Goal: Navigation & Orientation: Find specific page/section

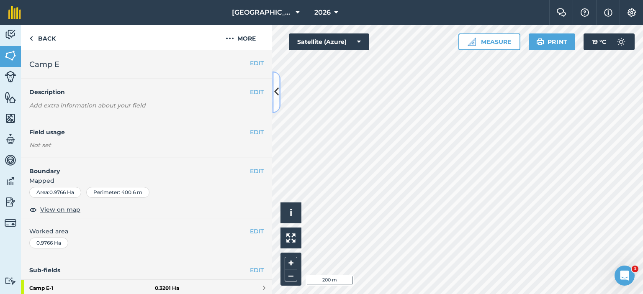
click at [277, 85] on icon at bounding box center [276, 92] width 5 height 15
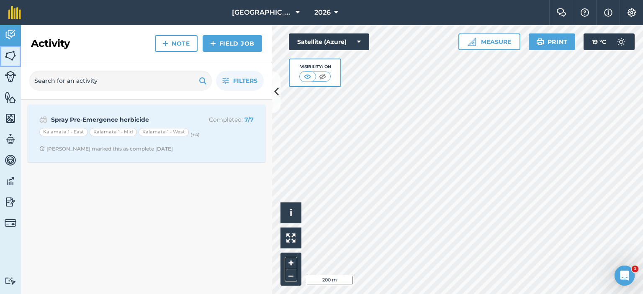
click at [11, 53] on img at bounding box center [11, 55] width 12 height 13
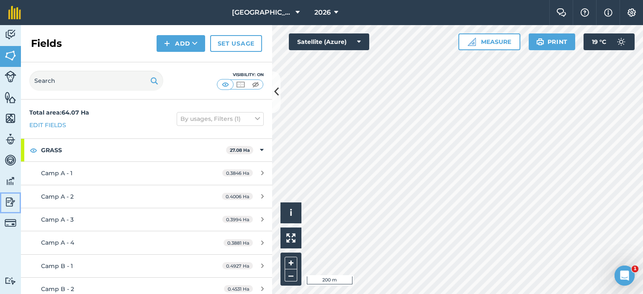
click at [15, 203] on img at bounding box center [11, 202] width 12 height 13
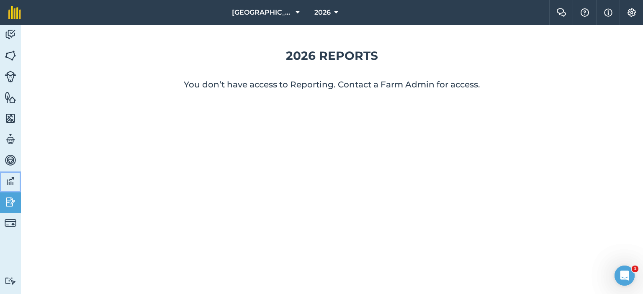
click at [11, 184] on img at bounding box center [11, 181] width 12 height 13
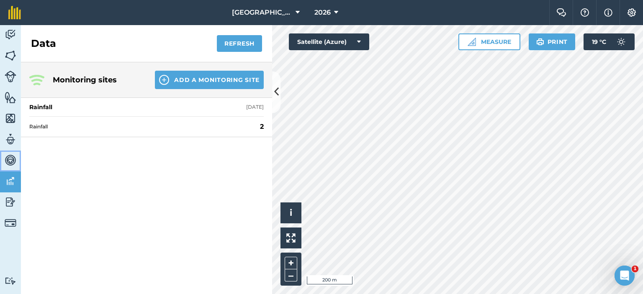
click at [16, 165] on img at bounding box center [11, 160] width 12 height 13
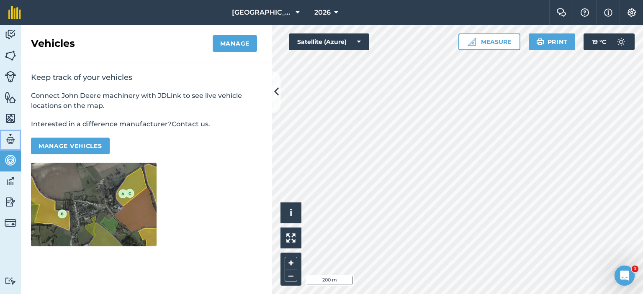
click at [15, 143] on img at bounding box center [11, 139] width 12 height 13
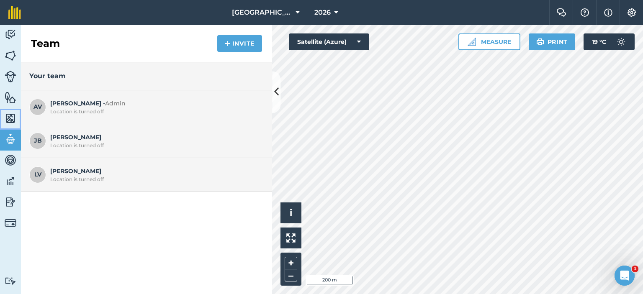
click at [8, 120] on img at bounding box center [11, 118] width 12 height 13
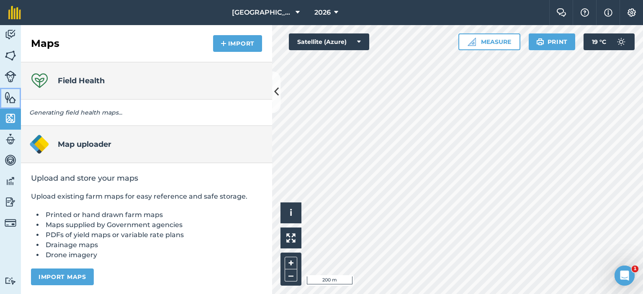
click at [1, 92] on link "Features" at bounding box center [10, 98] width 21 height 21
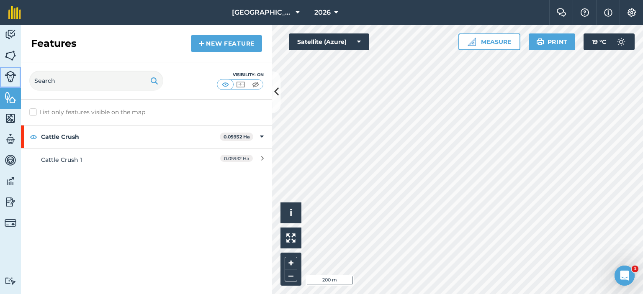
click at [7, 82] on img at bounding box center [11, 77] width 12 height 12
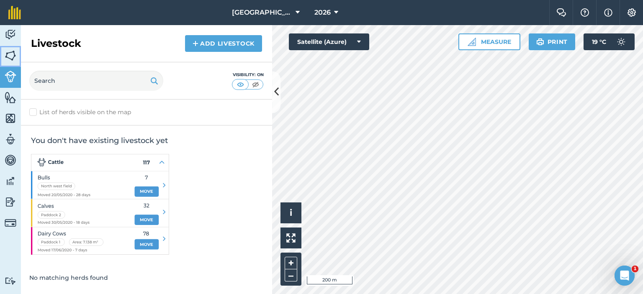
click at [8, 55] on img at bounding box center [11, 55] width 12 height 13
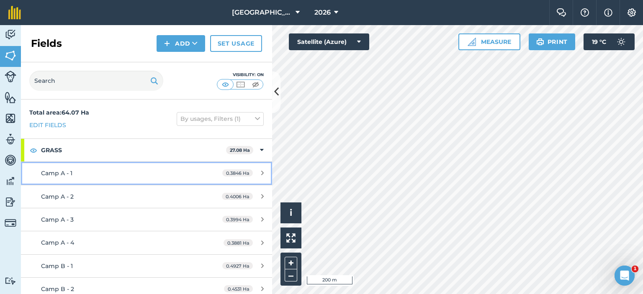
click at [187, 170] on div "Camp A - 1" at bounding box center [119, 173] width 157 height 9
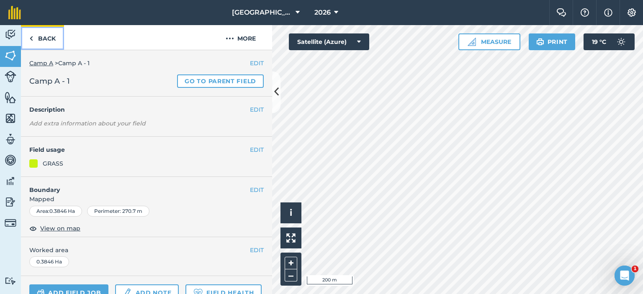
click at [42, 45] on link "Back" at bounding box center [42, 37] width 43 height 25
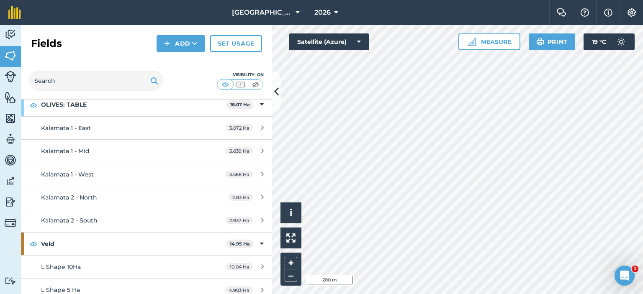
scroll to position [676, 0]
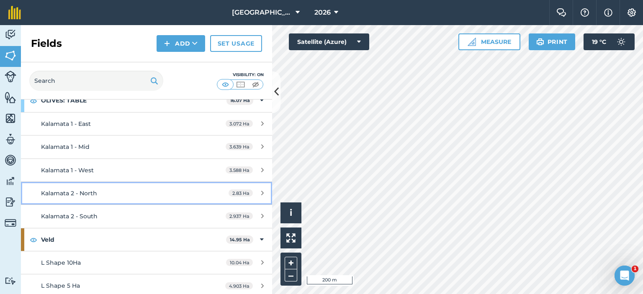
click at [132, 189] on div "Kalamata 2 - North" at bounding box center [119, 193] width 157 height 9
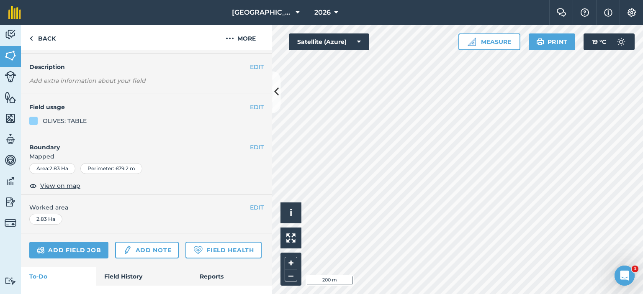
scroll to position [82, 0]
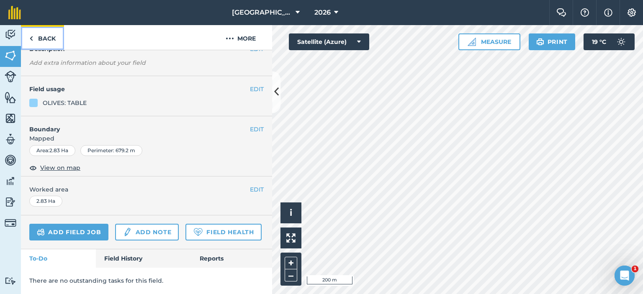
click at [32, 38] on img at bounding box center [31, 38] width 4 height 10
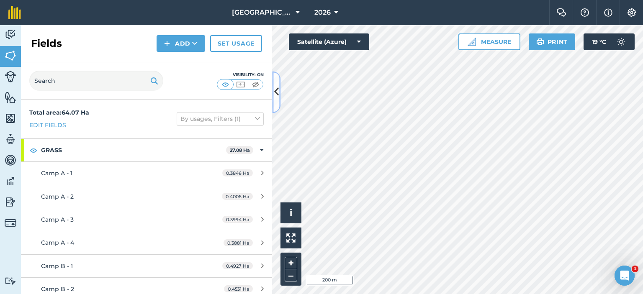
click at [278, 95] on icon at bounding box center [276, 92] width 5 height 15
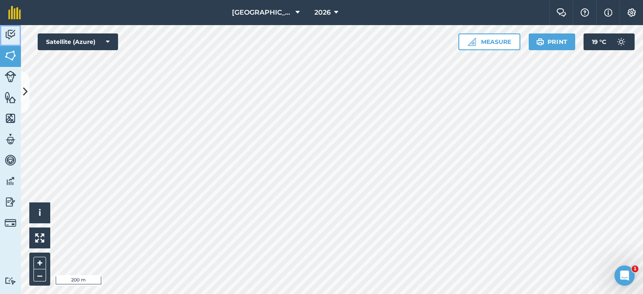
click at [3, 31] on link "Activity" at bounding box center [10, 35] width 21 height 21
click at [10, 57] on img at bounding box center [11, 55] width 12 height 13
click at [23, 90] on icon at bounding box center [25, 92] width 5 height 15
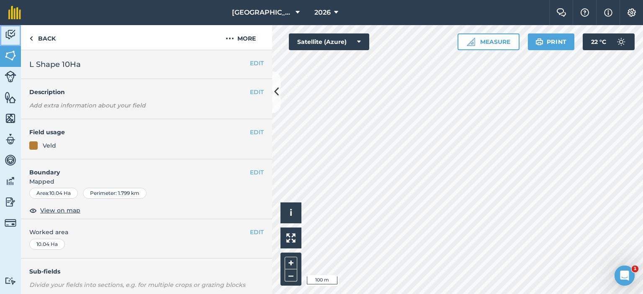
click at [7, 31] on img at bounding box center [11, 34] width 12 height 13
click at [6, 33] on img at bounding box center [11, 34] width 12 height 13
